Goal: Information Seeking & Learning: Learn about a topic

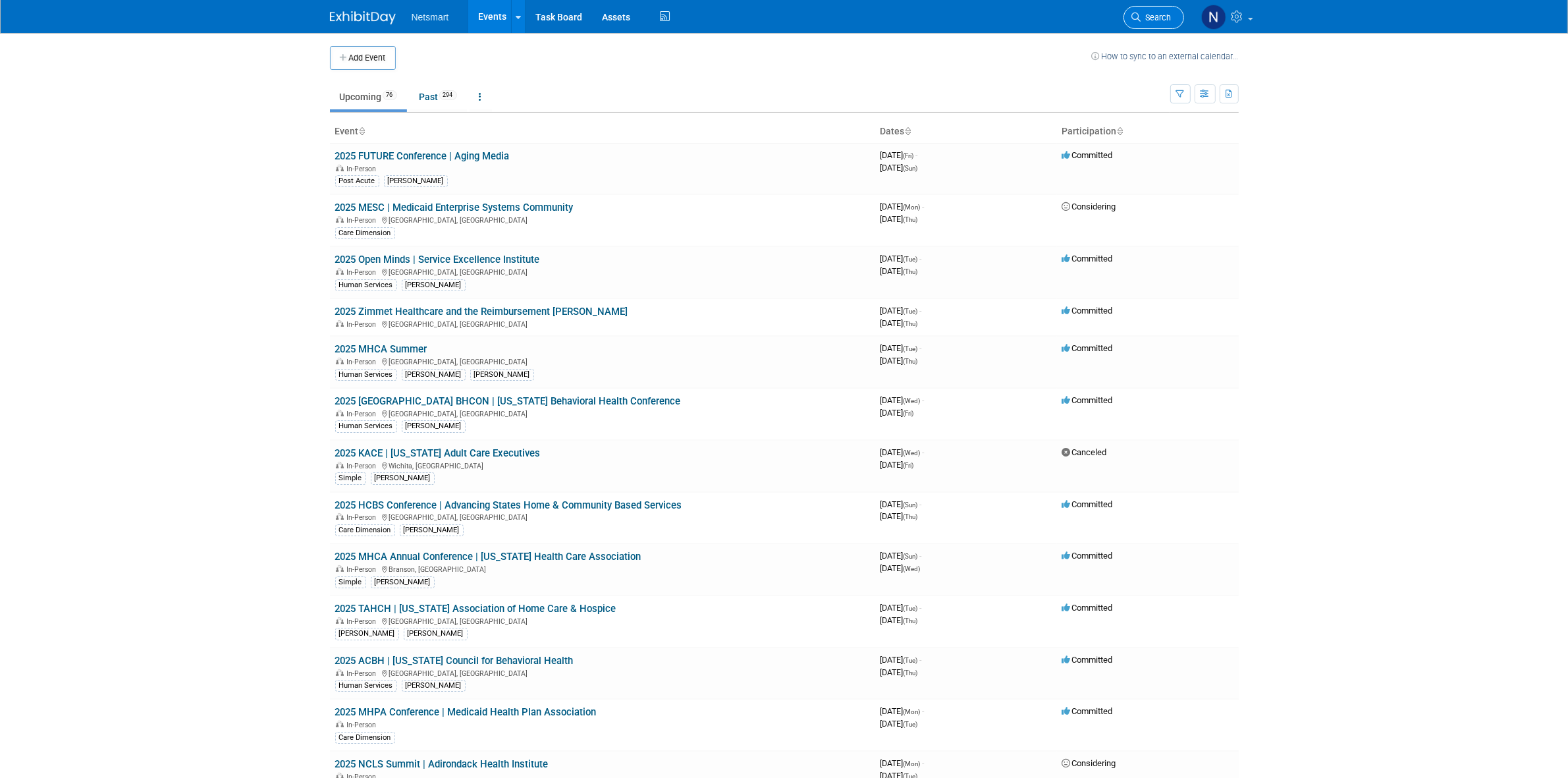
click at [1150, 27] on link "Search" at bounding box center [1153, 17] width 60 height 23
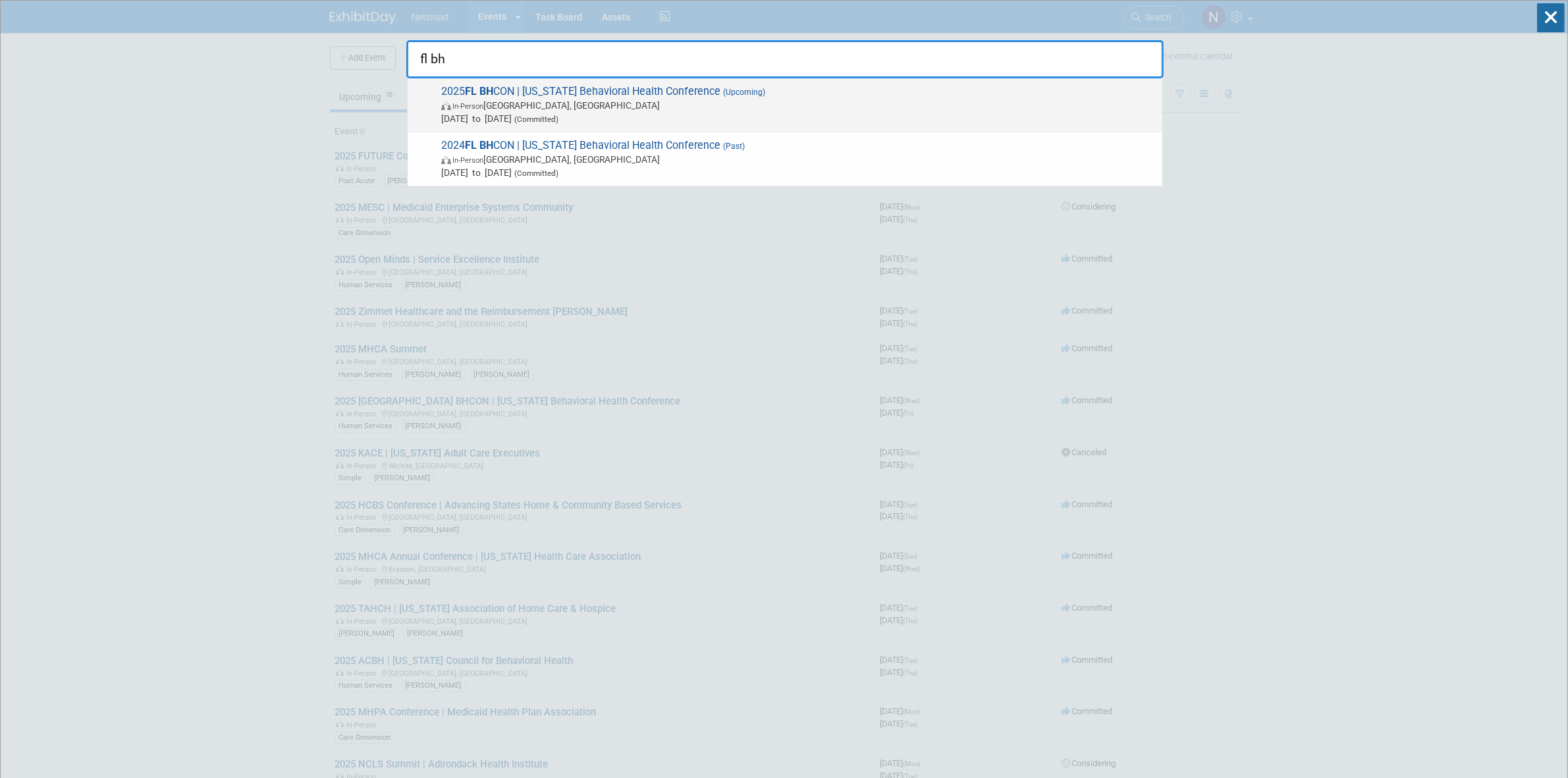
type input "fl bh"
click at [532, 102] on span "In-Person [GEOGRAPHIC_DATA], [GEOGRAPHIC_DATA]" at bounding box center [798, 105] width 715 height 13
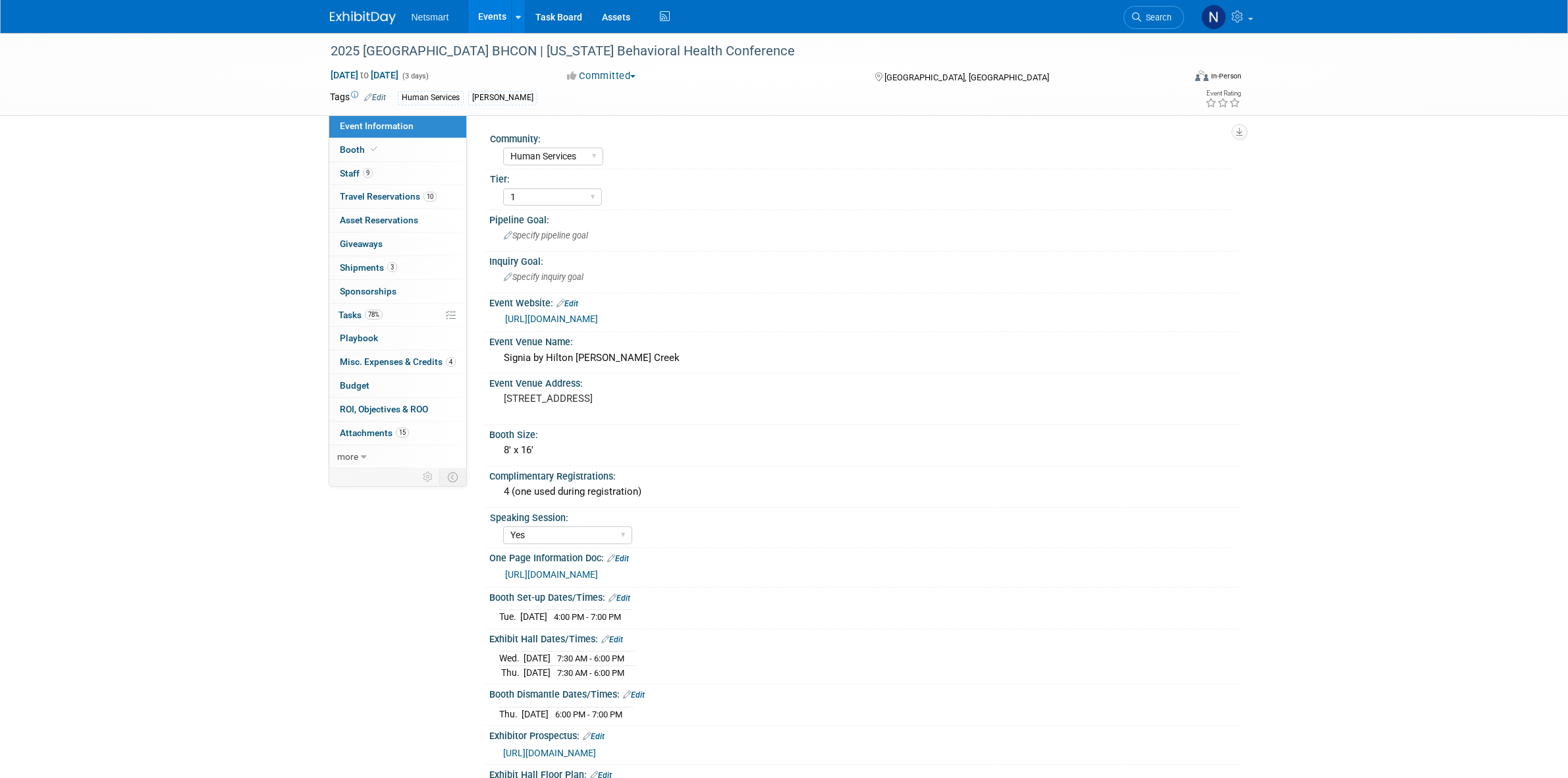
select select "Human Services"
select select "1"
select select "Yes"
click at [405, 199] on span "Travel Reservations 10" at bounding box center [388, 196] width 97 height 11
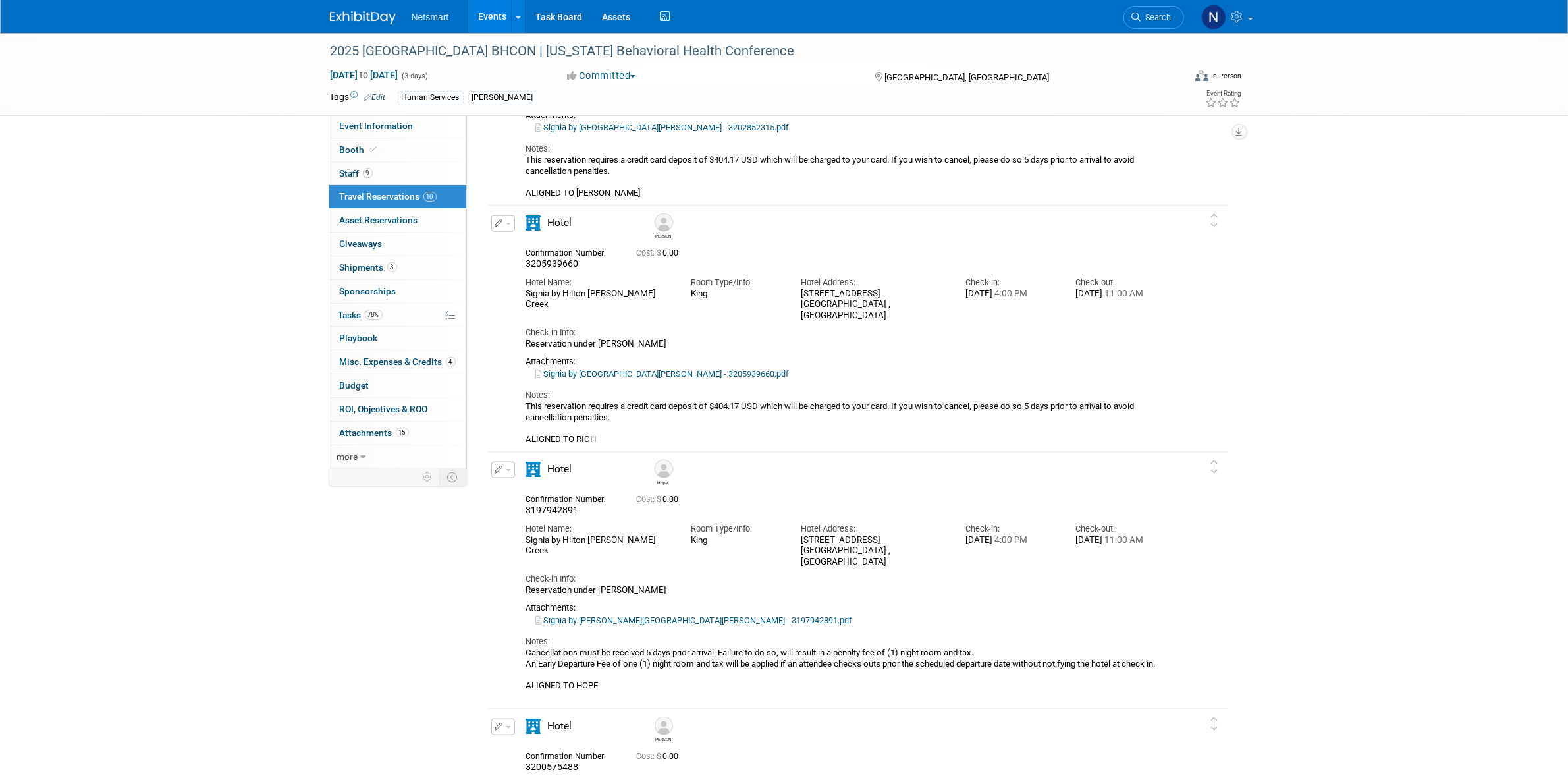
scroll to position [1647, 0]
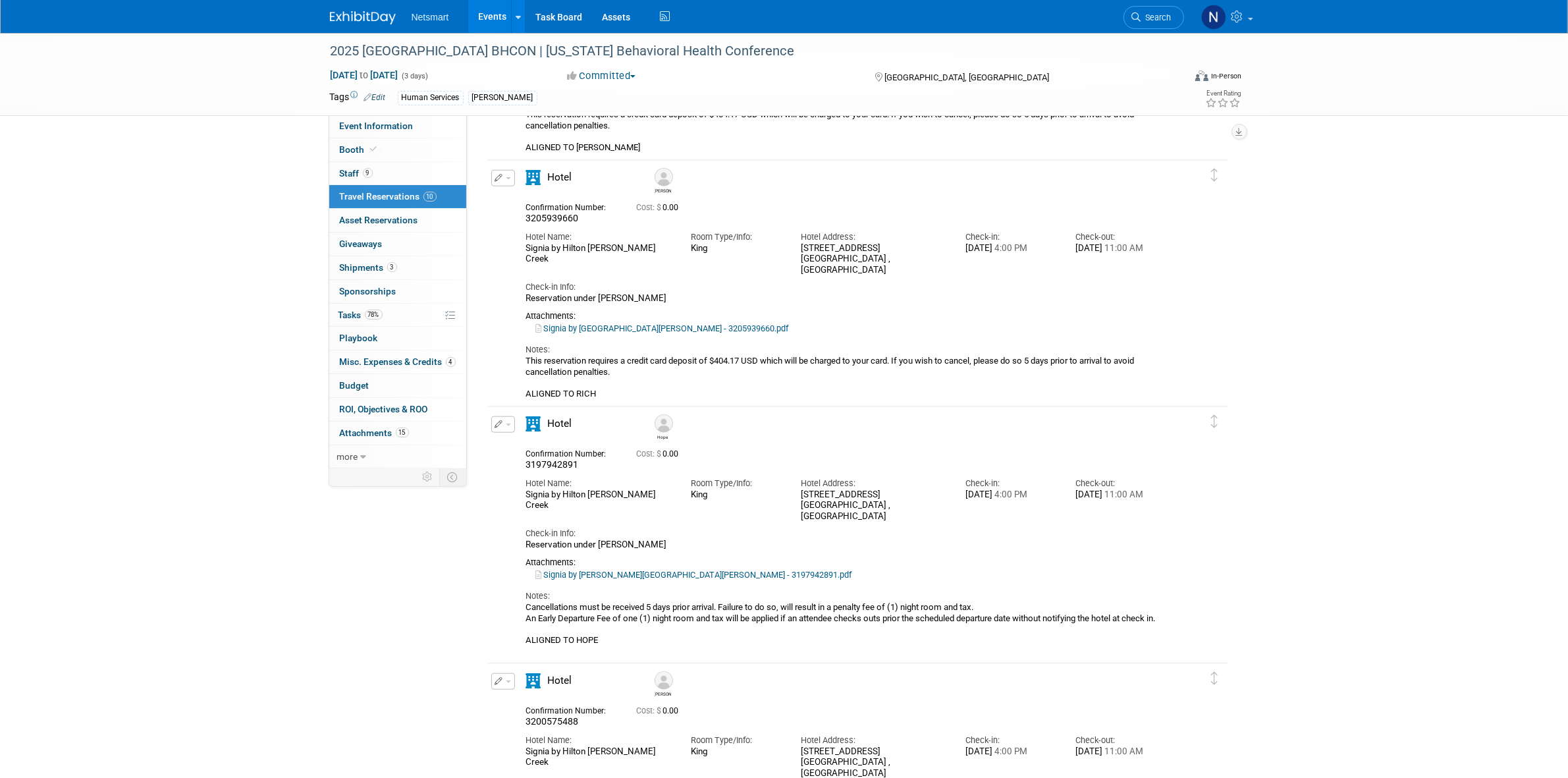
drag, startPoint x: 558, startPoint y: 261, endPoint x: 524, endPoint y: 253, distance: 34.9
click at [524, 253] on div "Hotel Name: Signia by Hilton Orlando Bonnet Creek" at bounding box center [598, 244] width 165 height 40
copy div "Signia by Hilton Orlando Bonnet Creek"
click at [557, 220] on span "3205939660" at bounding box center [552, 218] width 53 height 11
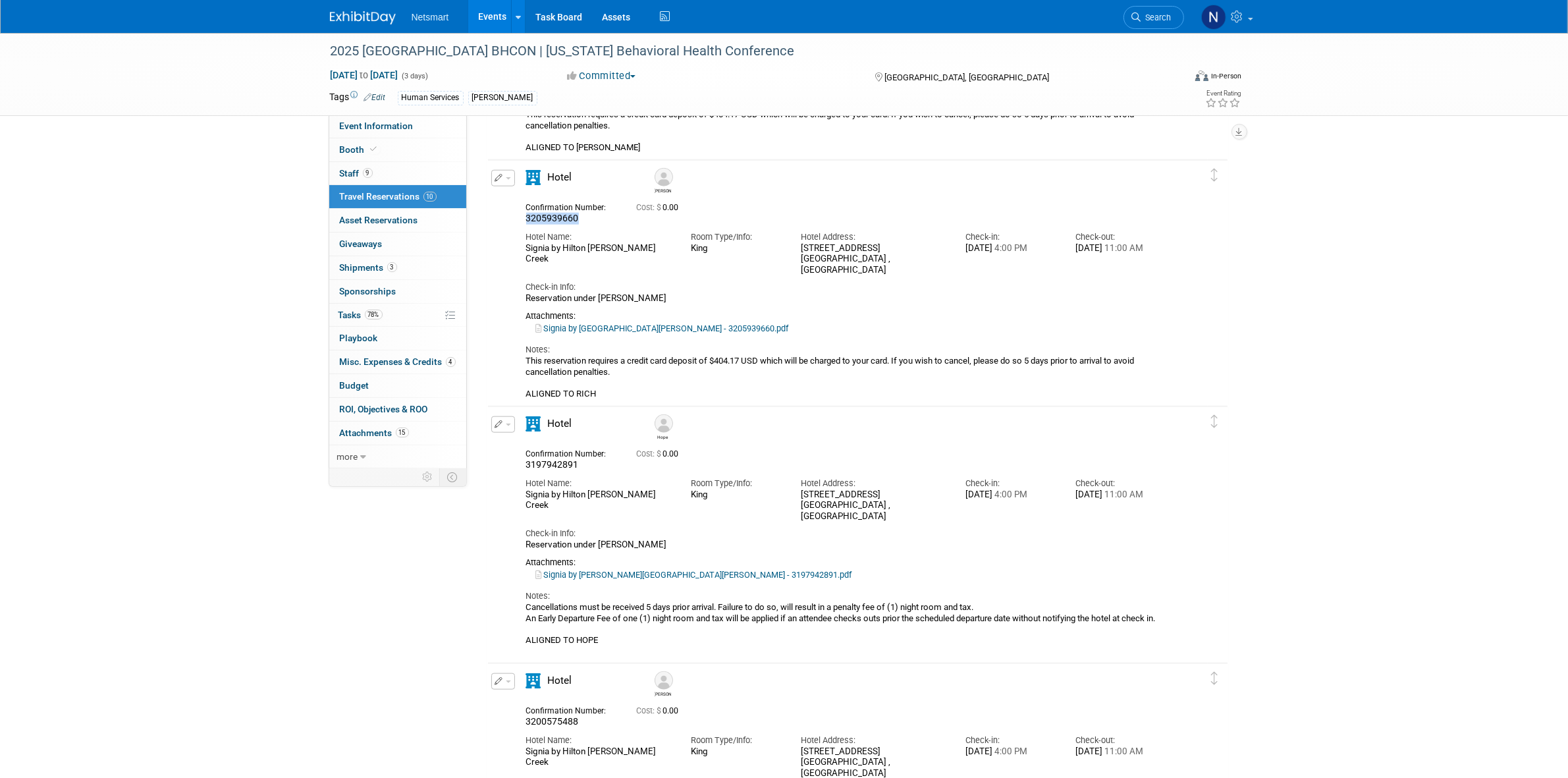
copy span "3205939660"
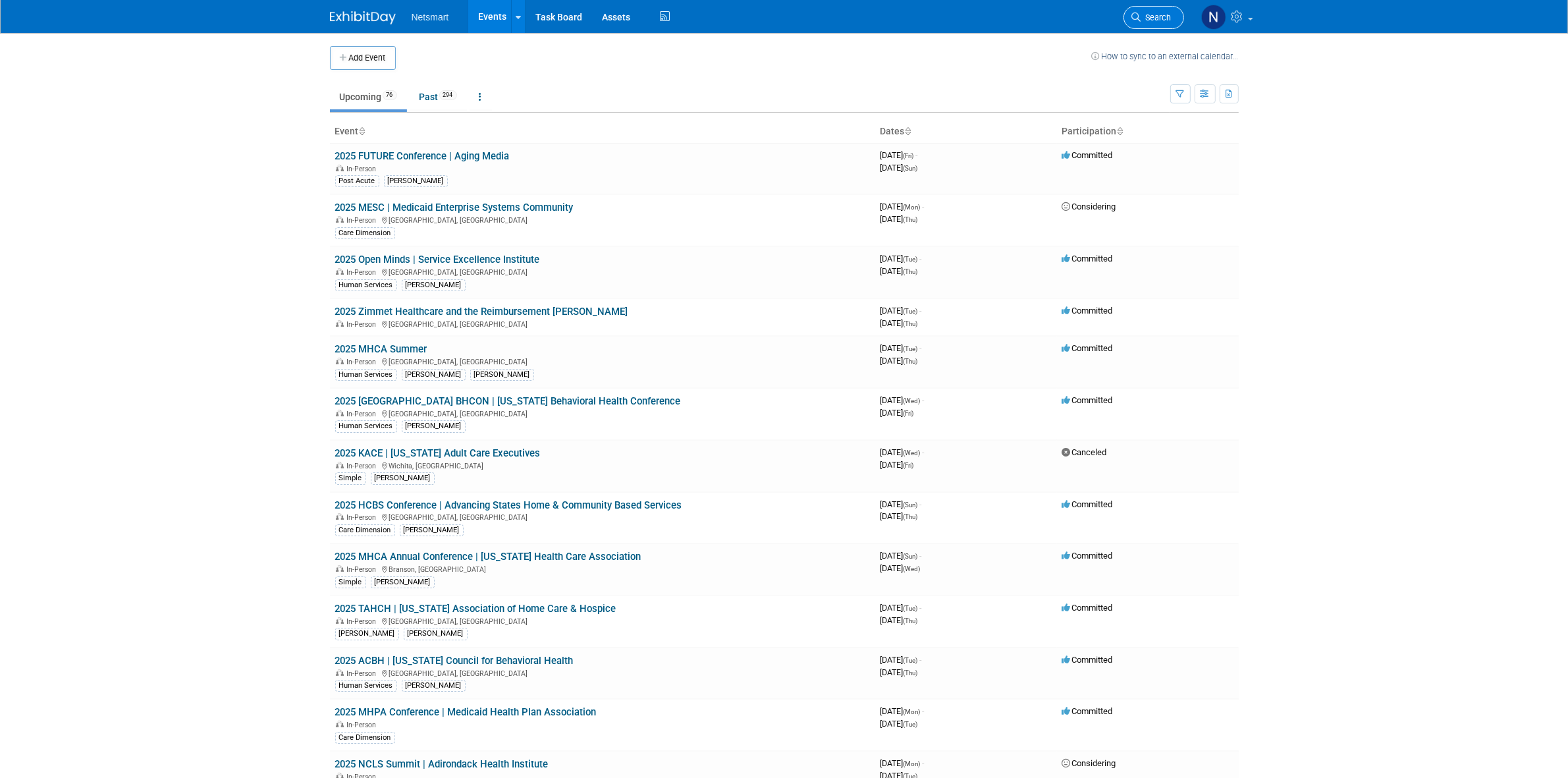
click at [1161, 21] on span "Search" at bounding box center [1156, 17] width 31 height 10
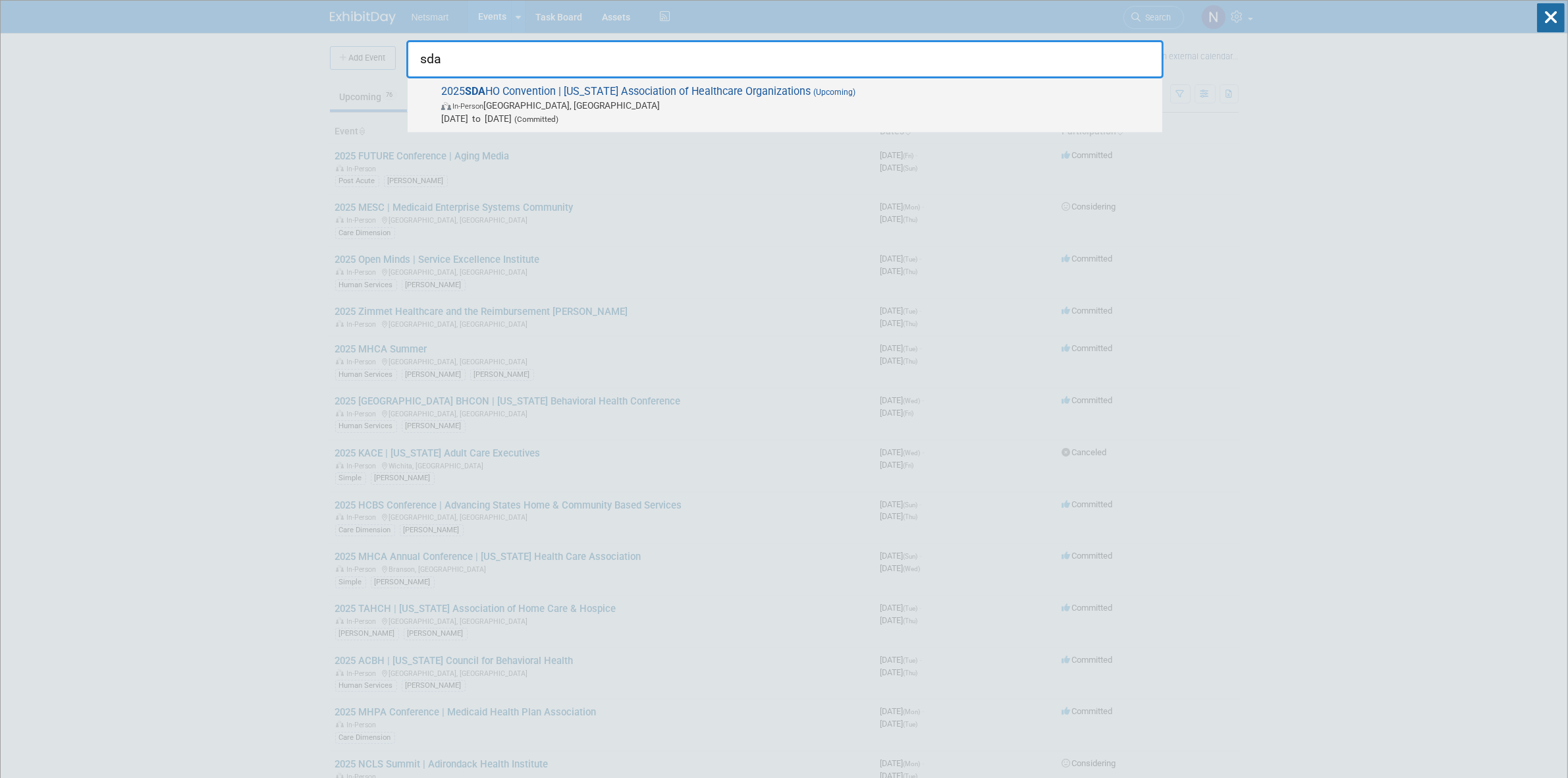
type input "sda"
click at [467, 120] on span "Sep 24, 2025 to Sep 26, 2025 (Committed)" at bounding box center [798, 118] width 715 height 13
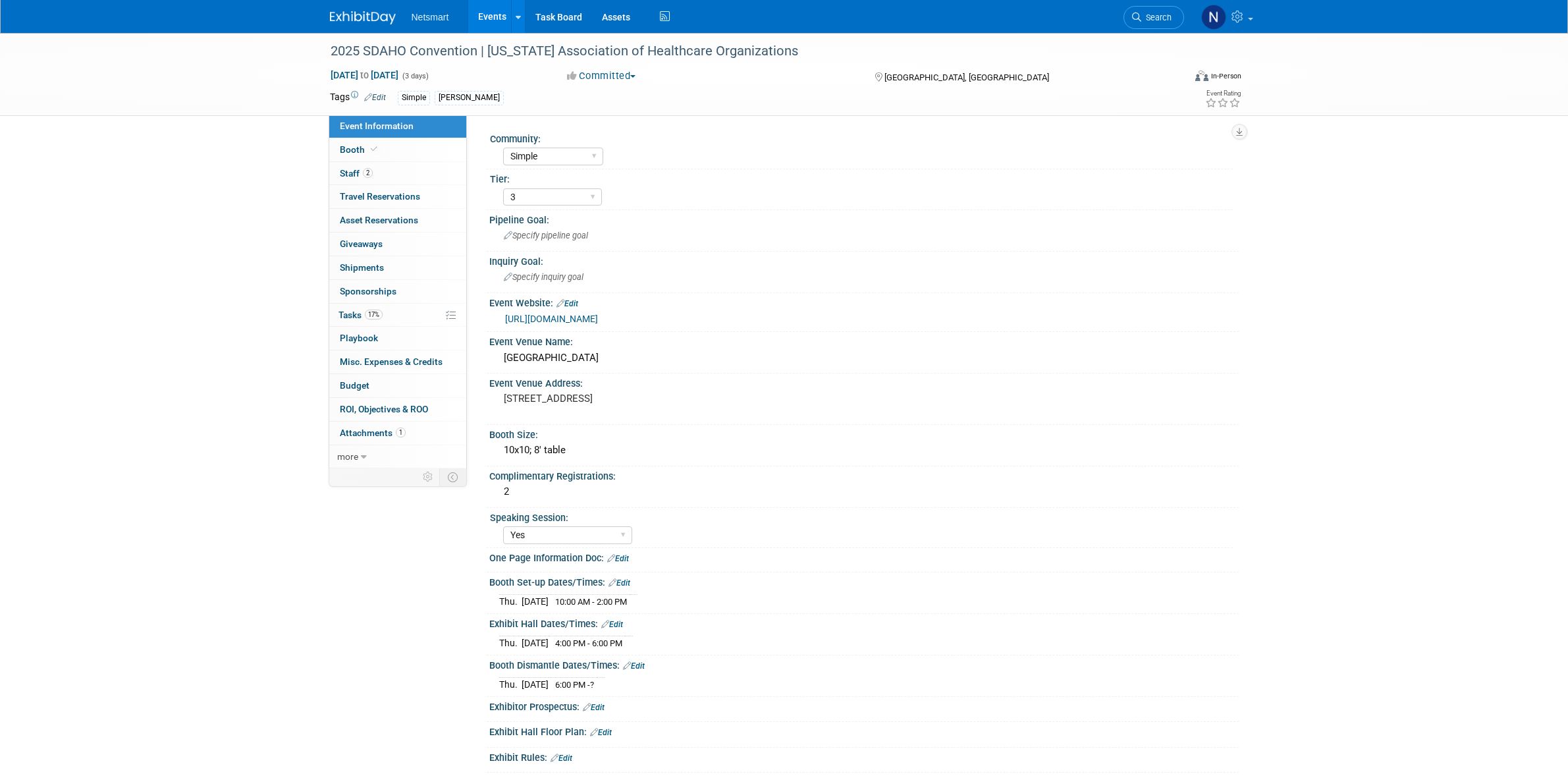
select select "Simple"
select select "3"
select select "Yes"
click at [413, 173] on link "2 Staff 2" at bounding box center [398, 174] width 137 height 23
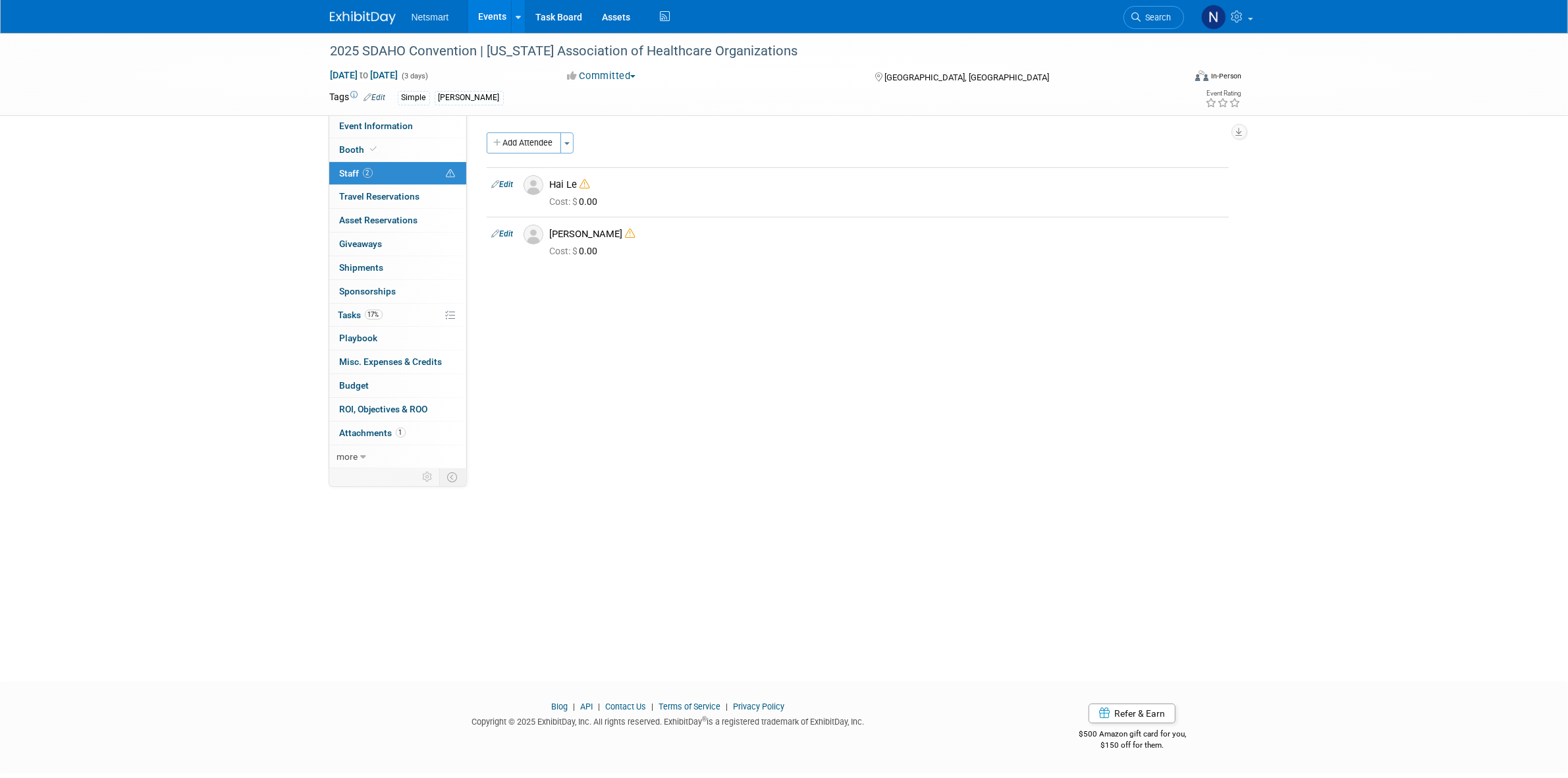
click at [713, 397] on div "Community: Human Services Post Acute Public Sector CareDimensions Specialty Pra…" at bounding box center [853, 292] width 772 height 356
click at [376, 130] on span "Event Information" at bounding box center [376, 125] width 74 height 11
select select "Simple"
select select "3"
select select "Yes"
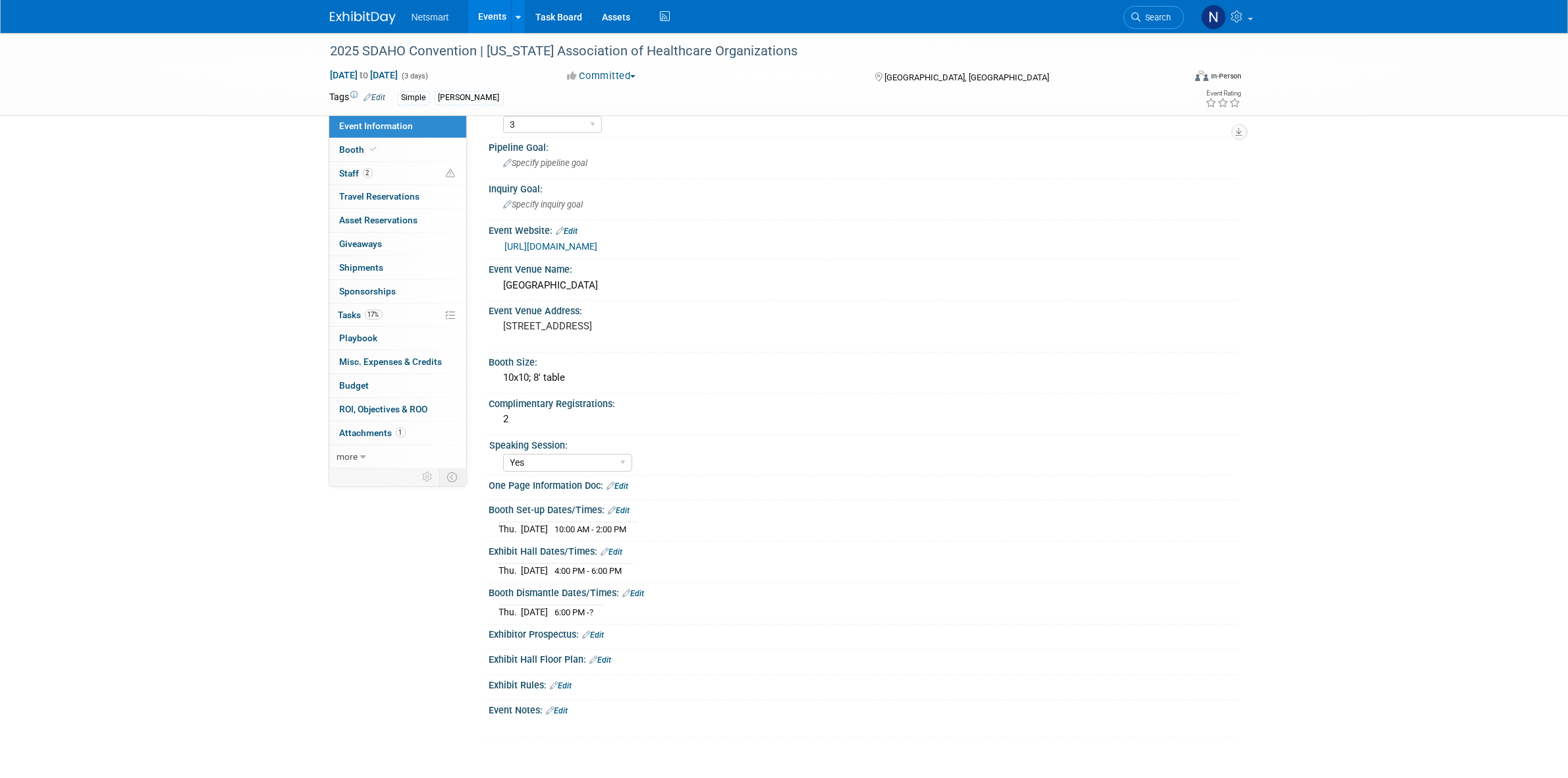
scroll to position [165, 0]
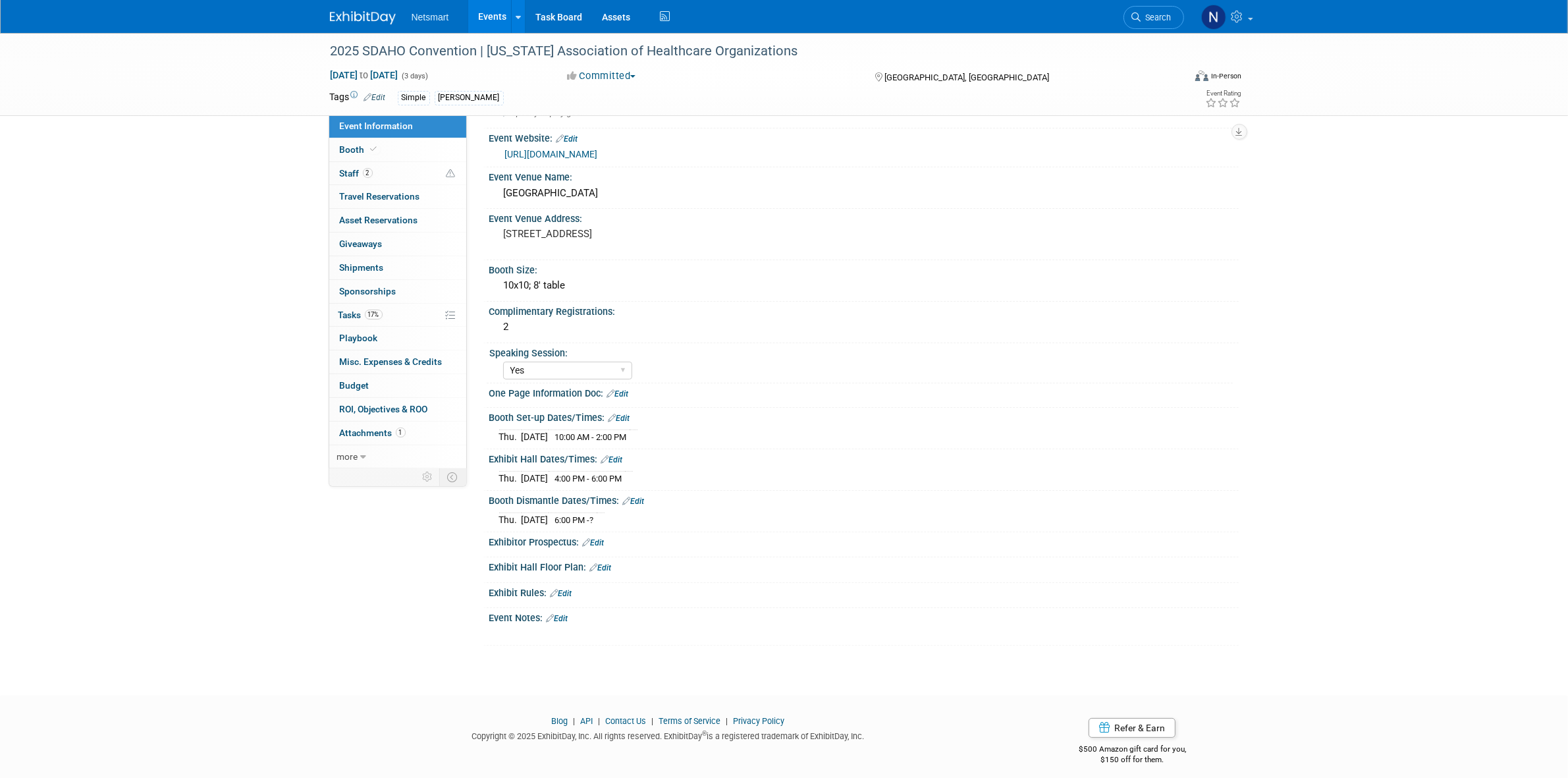
click at [238, 588] on div "2025 SDAHO Convention | South Dakota Association of Healthcare Organizations Se…" at bounding box center [784, 270] width 1568 height 804
click at [204, 264] on div "2025 SDAHO Convention | South Dakota Association of Healthcare Organizations Se…" at bounding box center [784, 270] width 1568 height 804
